Goal: Find specific page/section: Find specific page/section

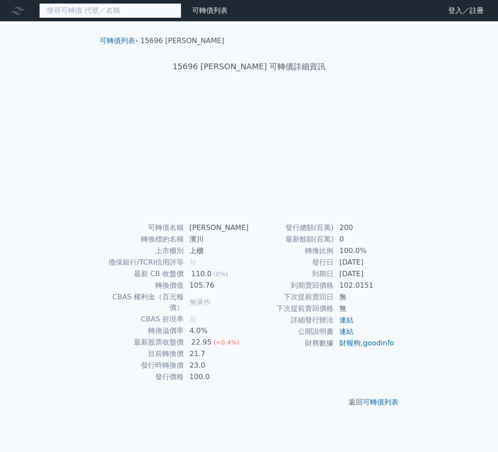
click at [161, 16] on input at bounding box center [110, 10] width 142 height 15
type input "z"
type input "[PERSON_NAME]"
click at [107, 13] on input at bounding box center [110, 10] width 142 height 15
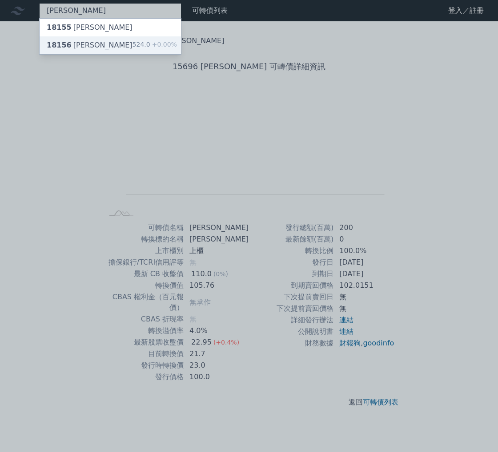
type input "[PERSON_NAME]"
click at [113, 44] on div "18156 富喬六 524.0 +0.00%" at bounding box center [110, 45] width 141 height 18
